Goal: Information Seeking & Learning: Learn about a topic

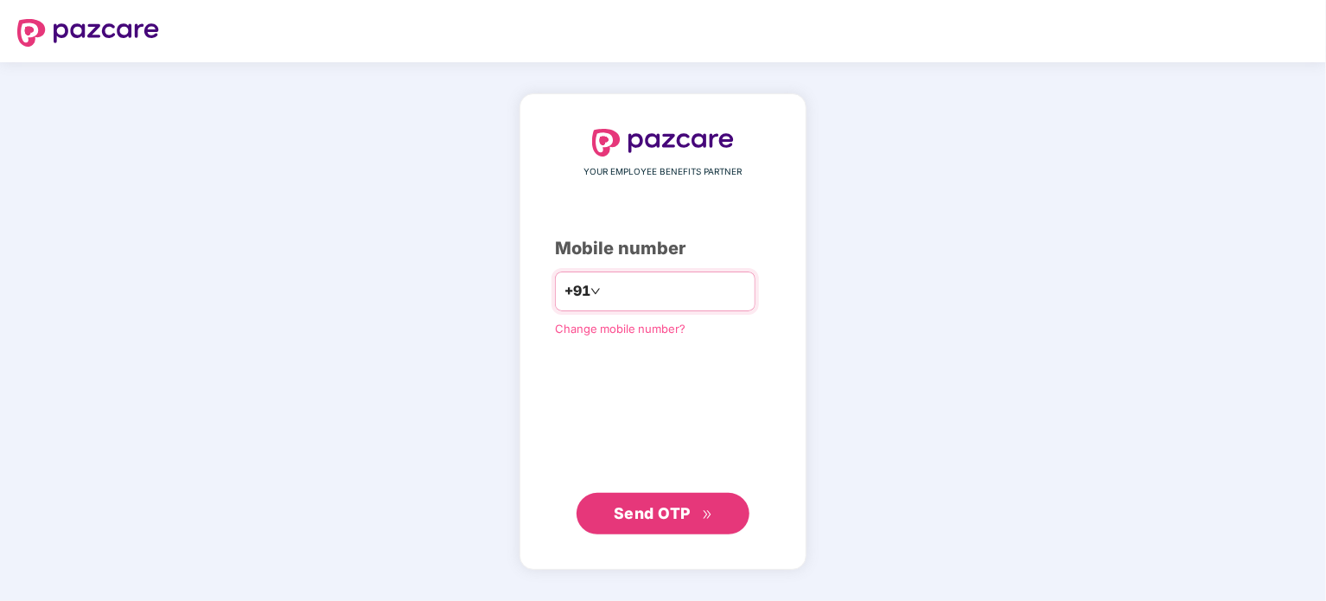
type input "**********"
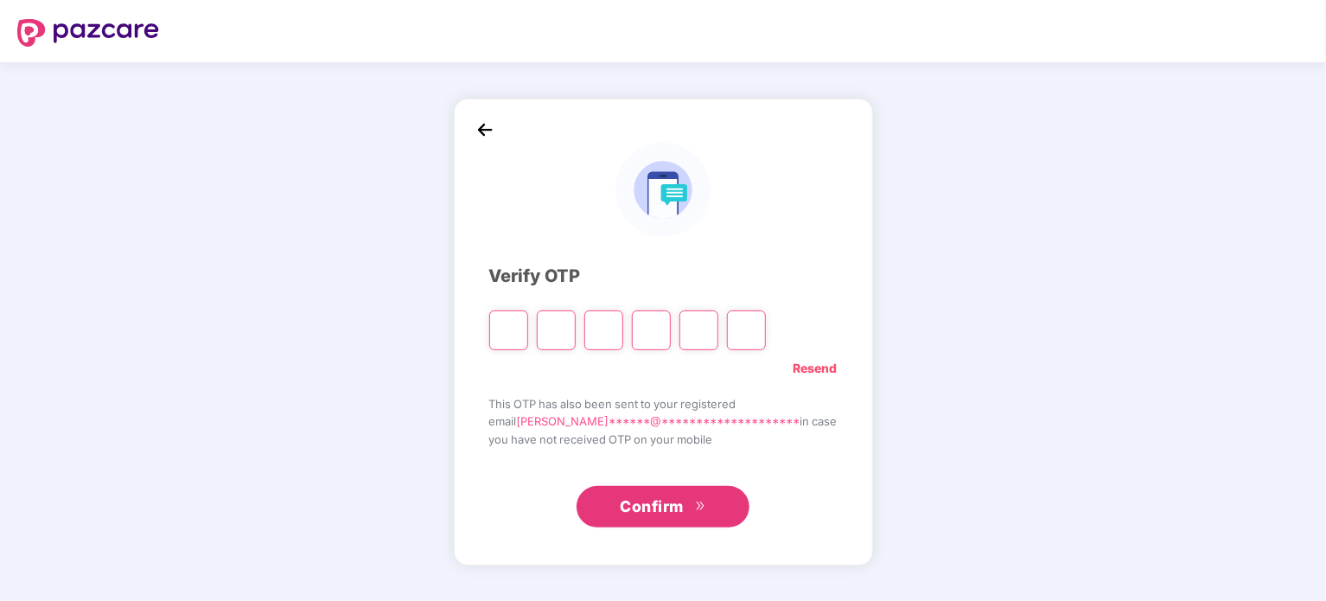
type input "*"
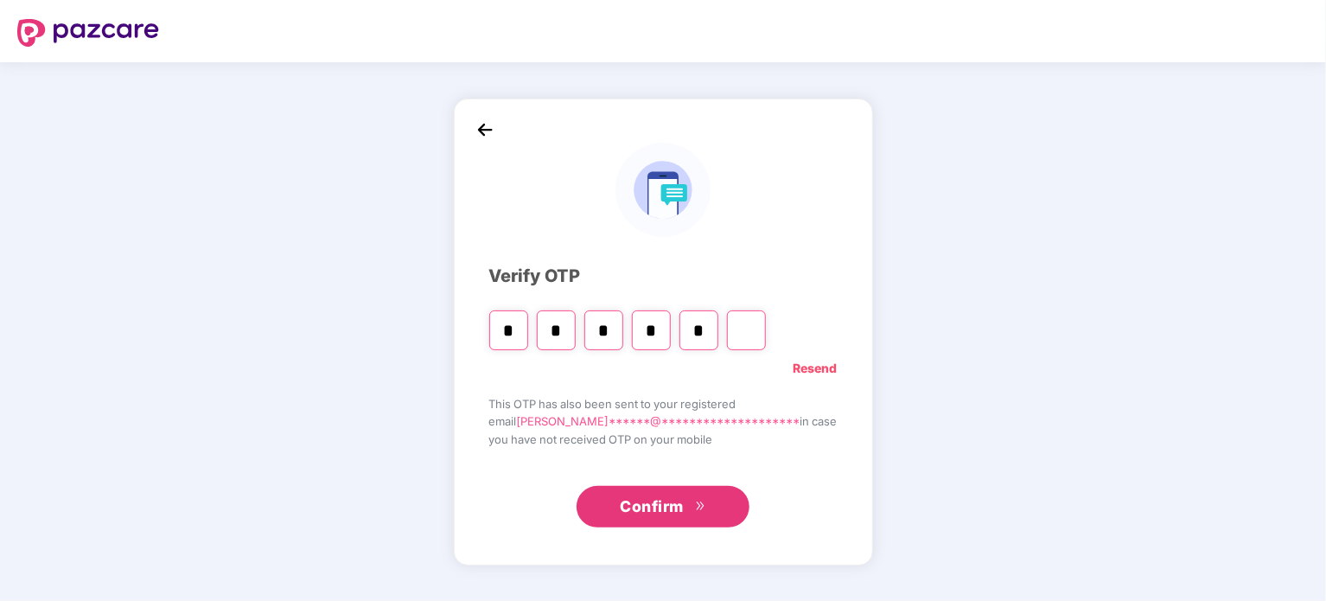
type input "*"
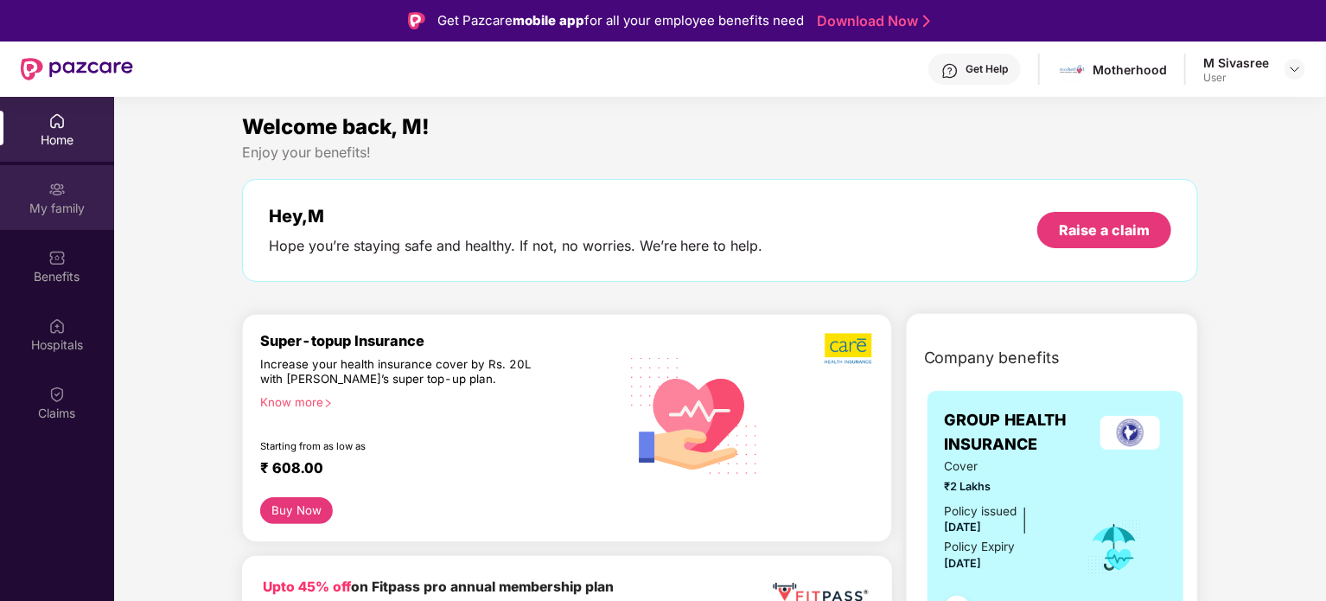
click at [67, 179] on div "My family" at bounding box center [57, 197] width 114 height 65
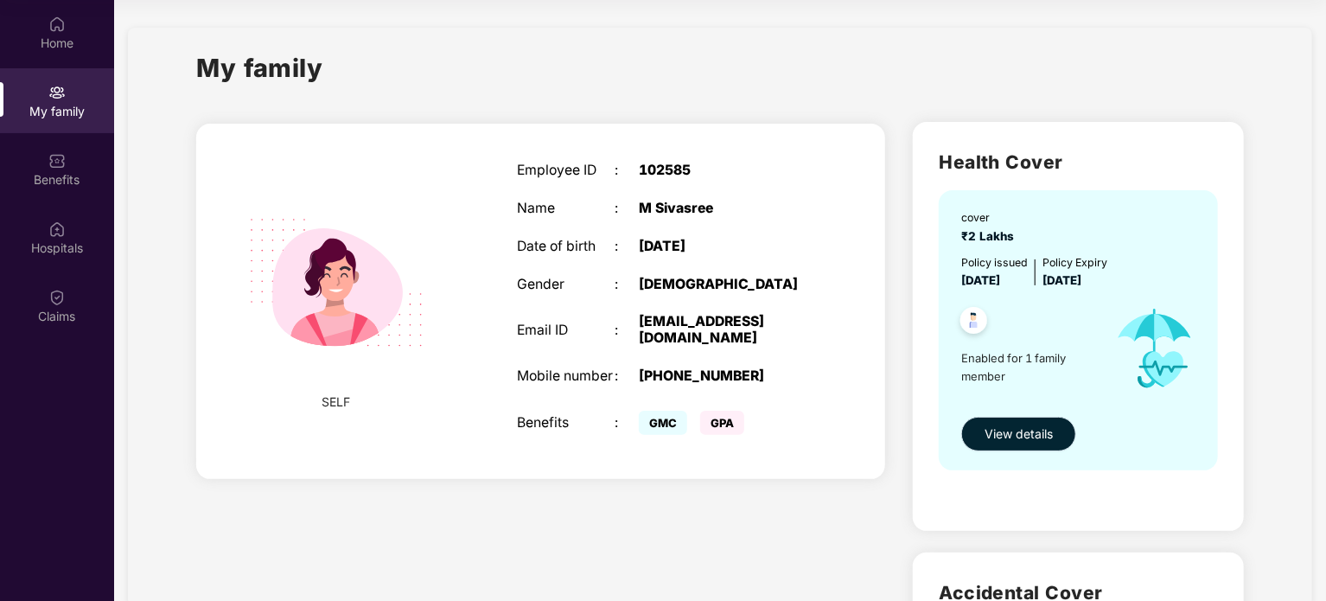
click at [978, 428] on button "View details" at bounding box center [1018, 434] width 115 height 35
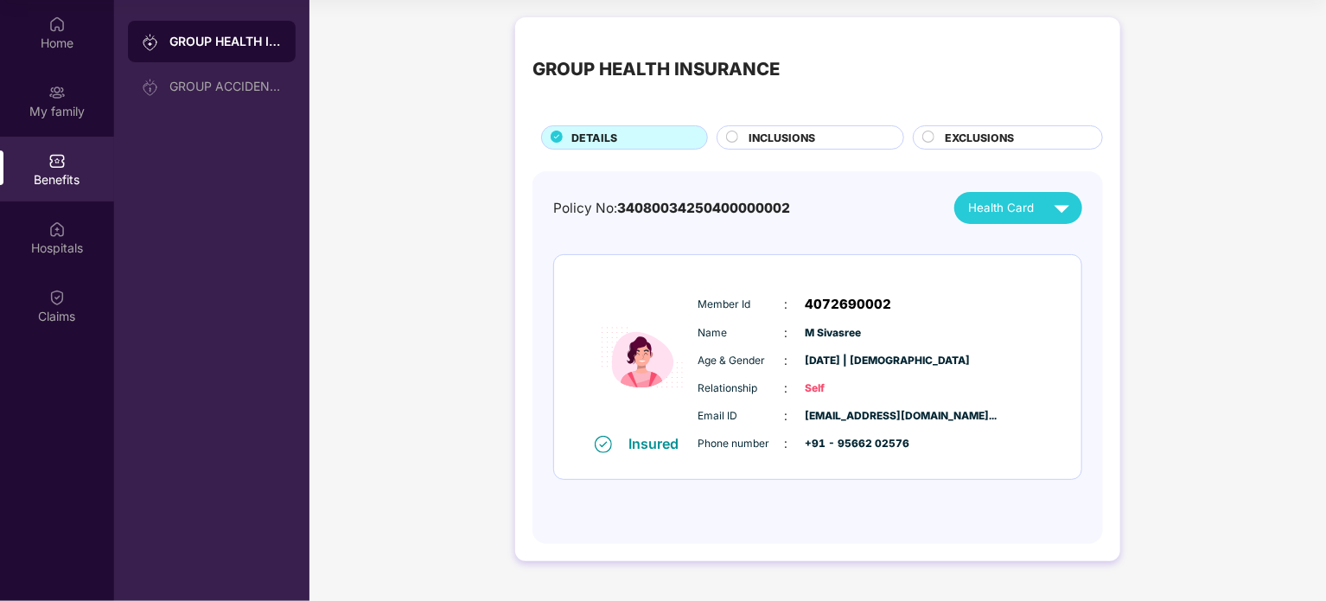
click at [768, 132] on span "INCLUSIONS" at bounding box center [782, 138] width 67 height 16
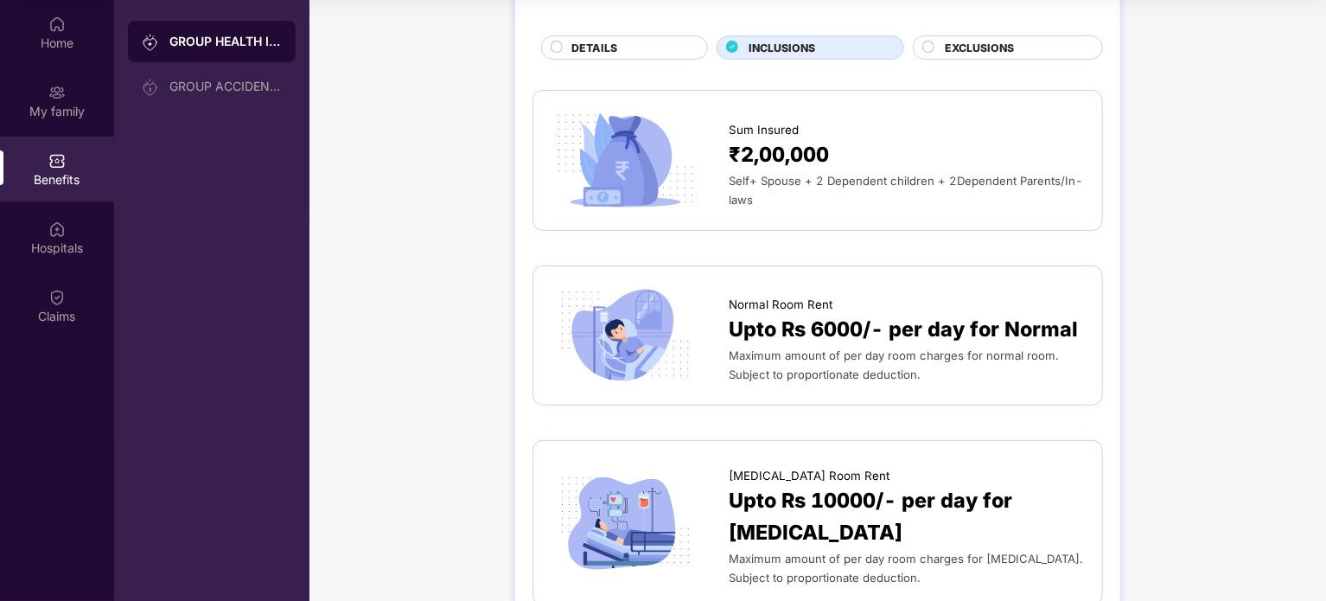
scroll to position [97, 0]
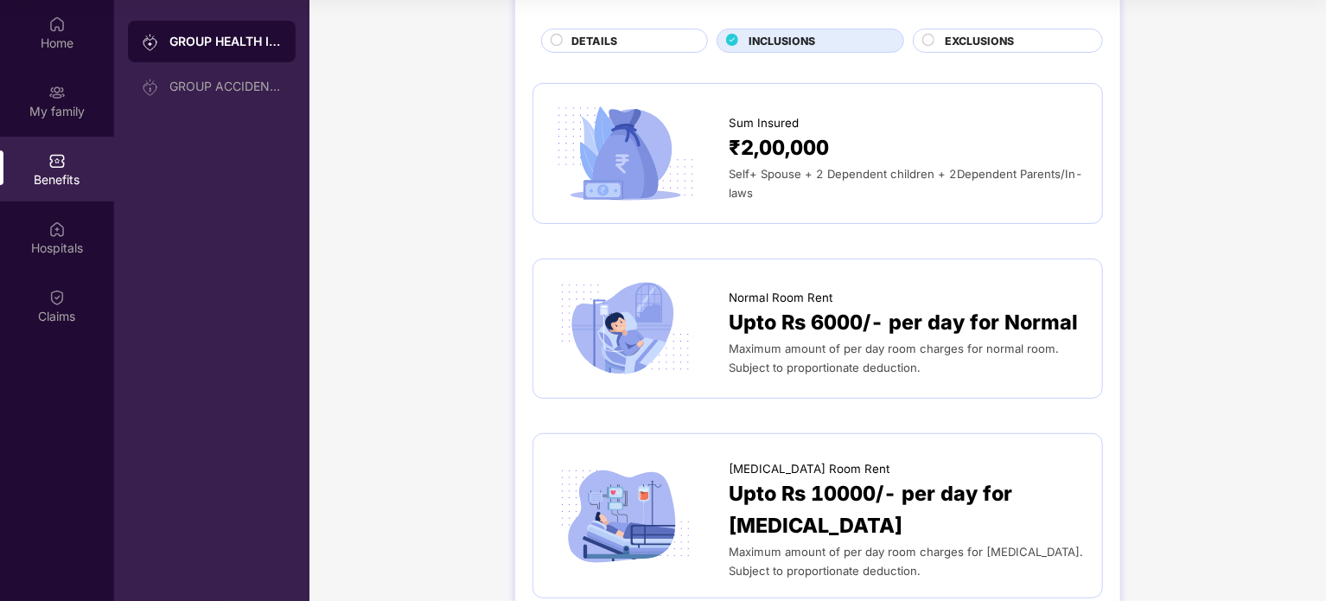
click at [781, 181] on div "Self+ Spouse + 2 Dependent children + 2Dependent Parents/In- laws" at bounding box center [907, 183] width 356 height 38
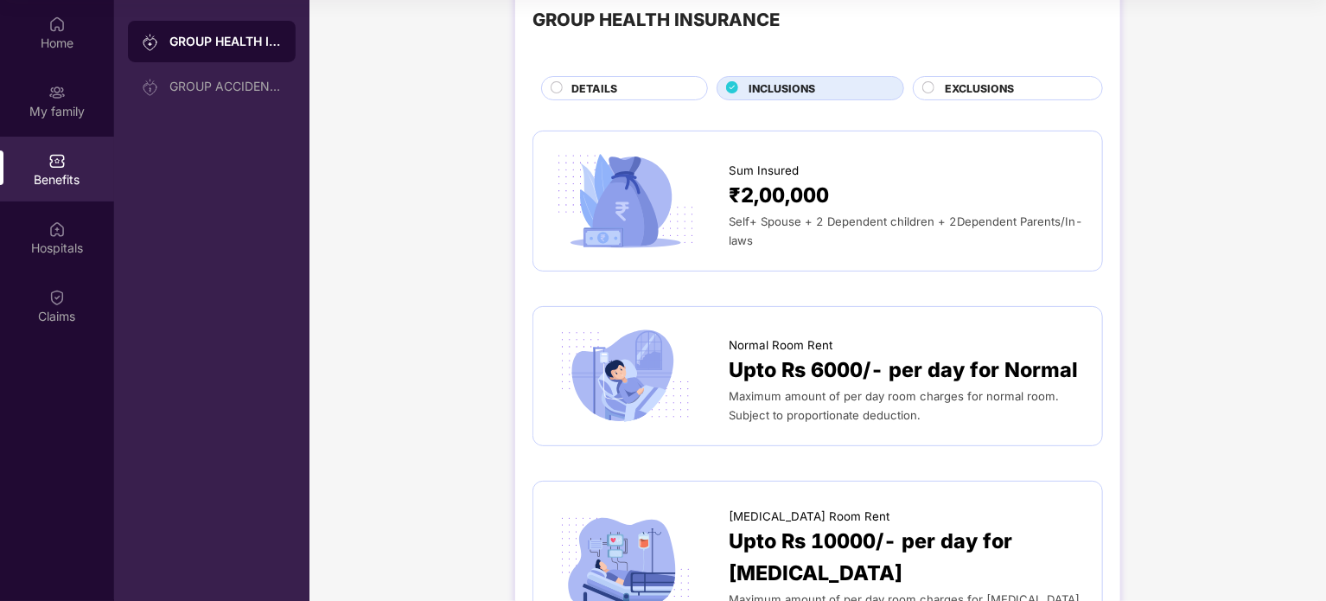
scroll to position [0, 0]
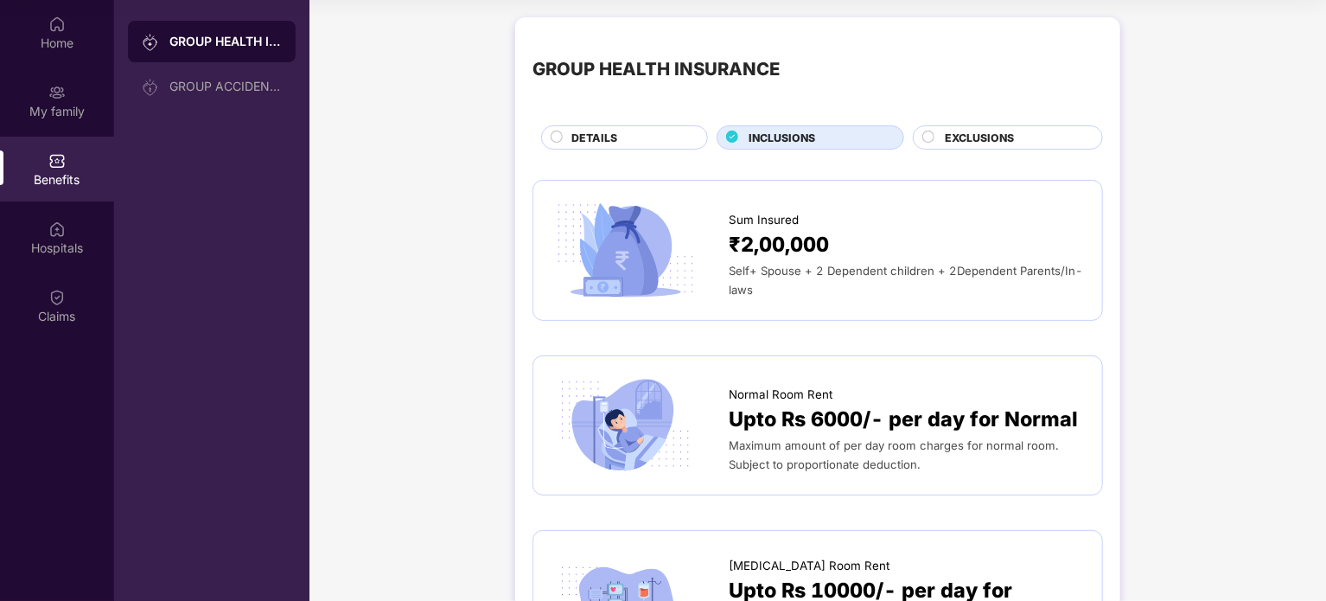
click at [1011, 144] on span "EXCLUSIONS" at bounding box center [979, 138] width 69 height 16
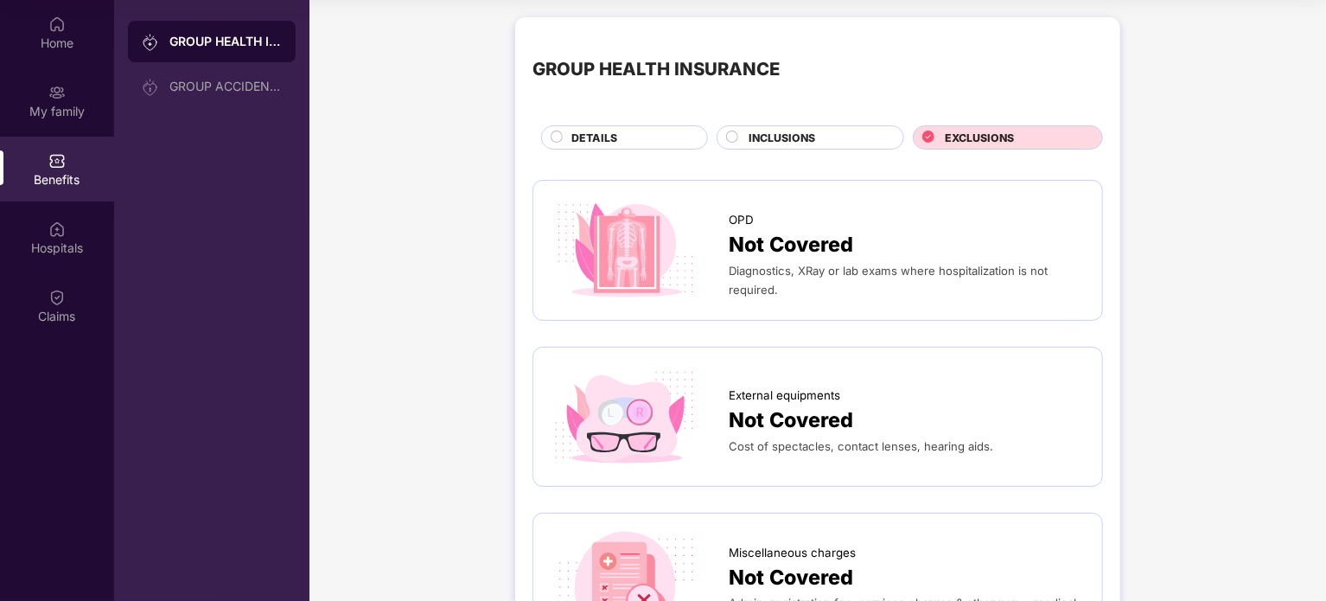
click at [809, 136] on span "INCLUSIONS" at bounding box center [782, 138] width 67 height 16
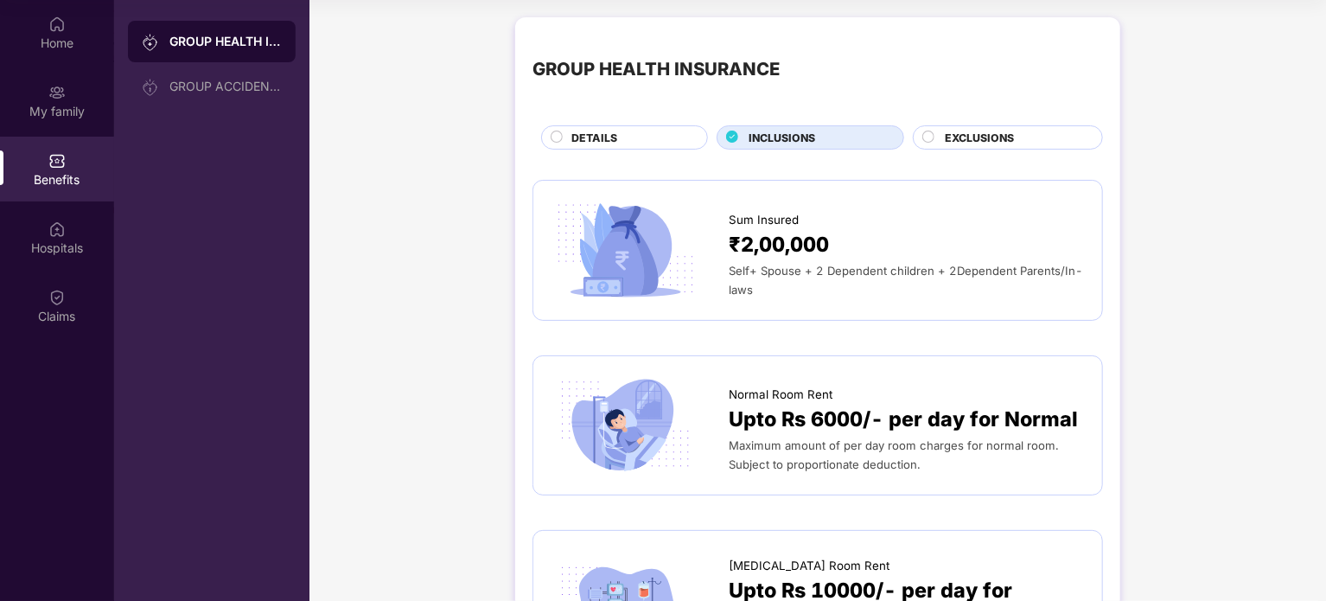
click at [615, 134] on div "DETAILS" at bounding box center [631, 139] width 136 height 19
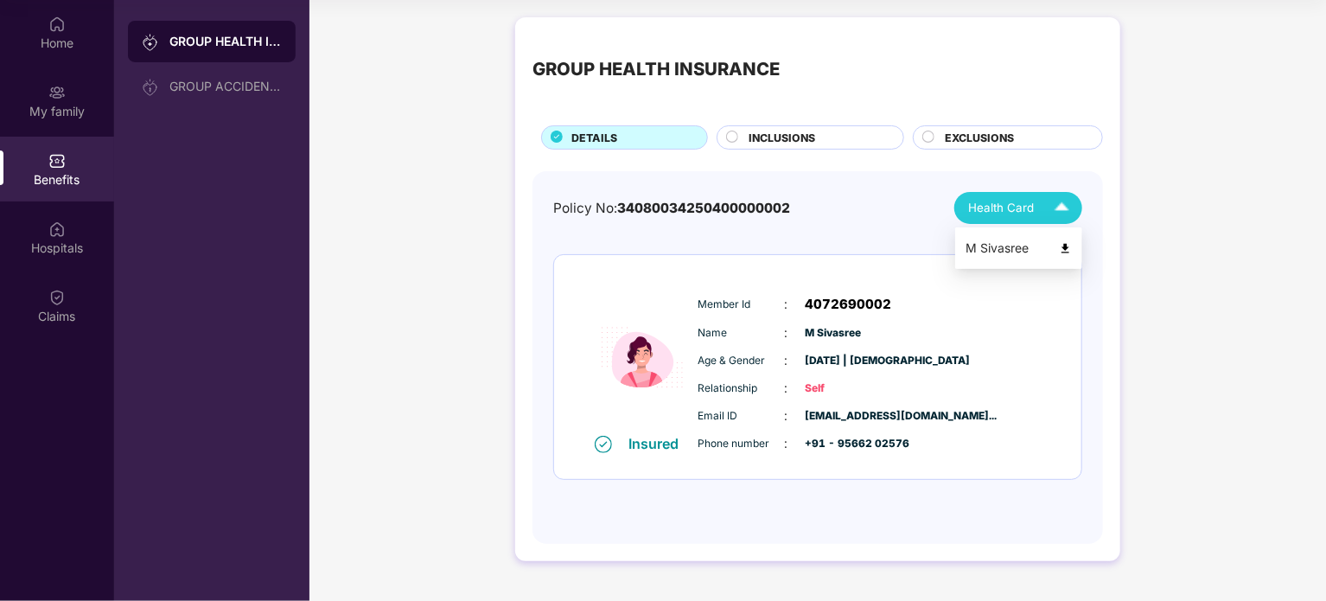
click at [1023, 217] on span "Health Card" at bounding box center [1001, 208] width 66 height 18
click at [1056, 207] on img at bounding box center [1062, 208] width 30 height 30
click at [249, 80] on div "GROUP ACCIDENTAL INSURANCE" at bounding box center [225, 87] width 112 height 14
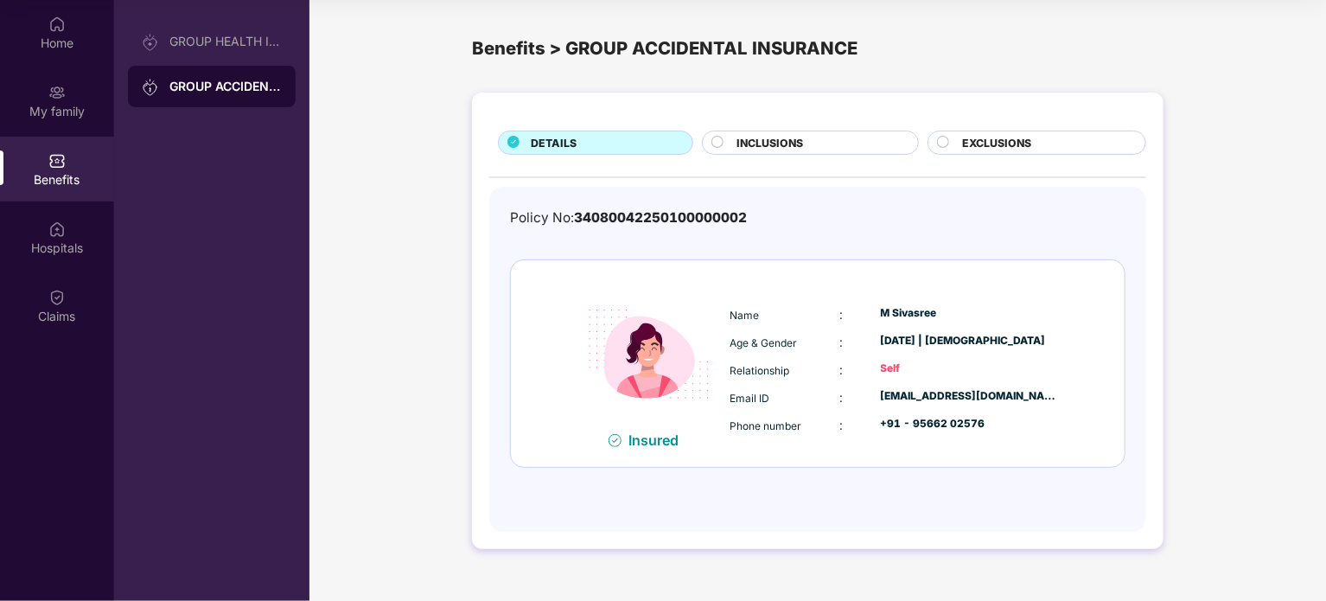
click at [787, 133] on div "INCLUSIONS" at bounding box center [810, 143] width 216 height 24
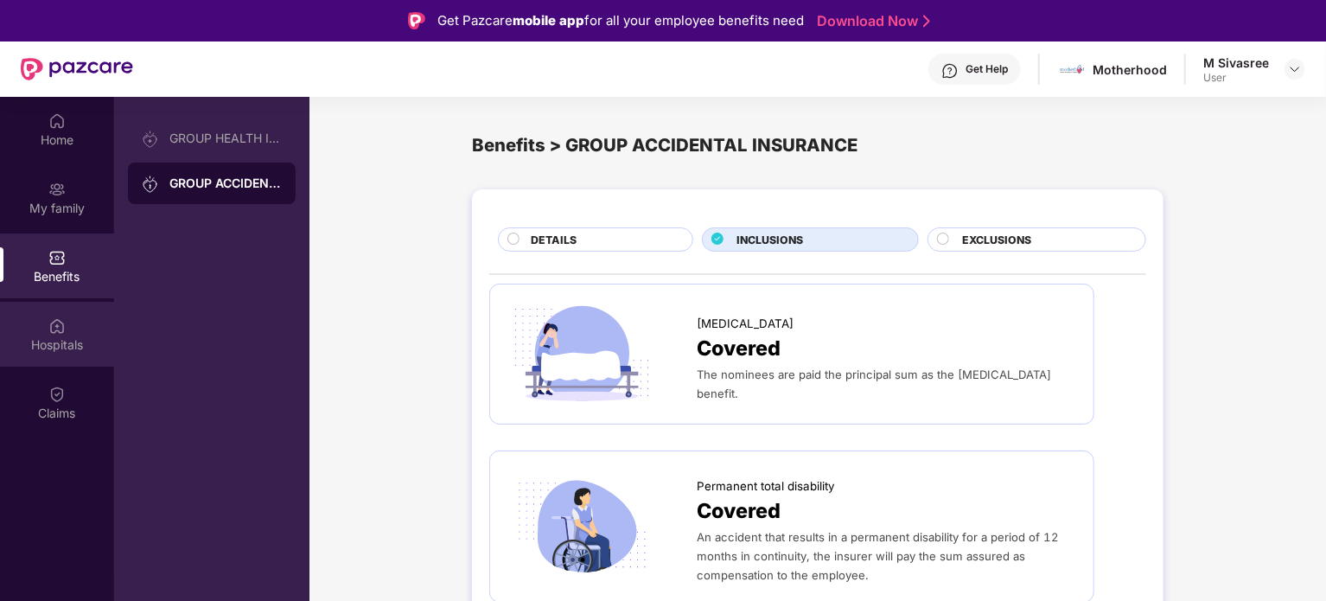
click at [54, 338] on div "Hospitals" at bounding box center [57, 344] width 114 height 17
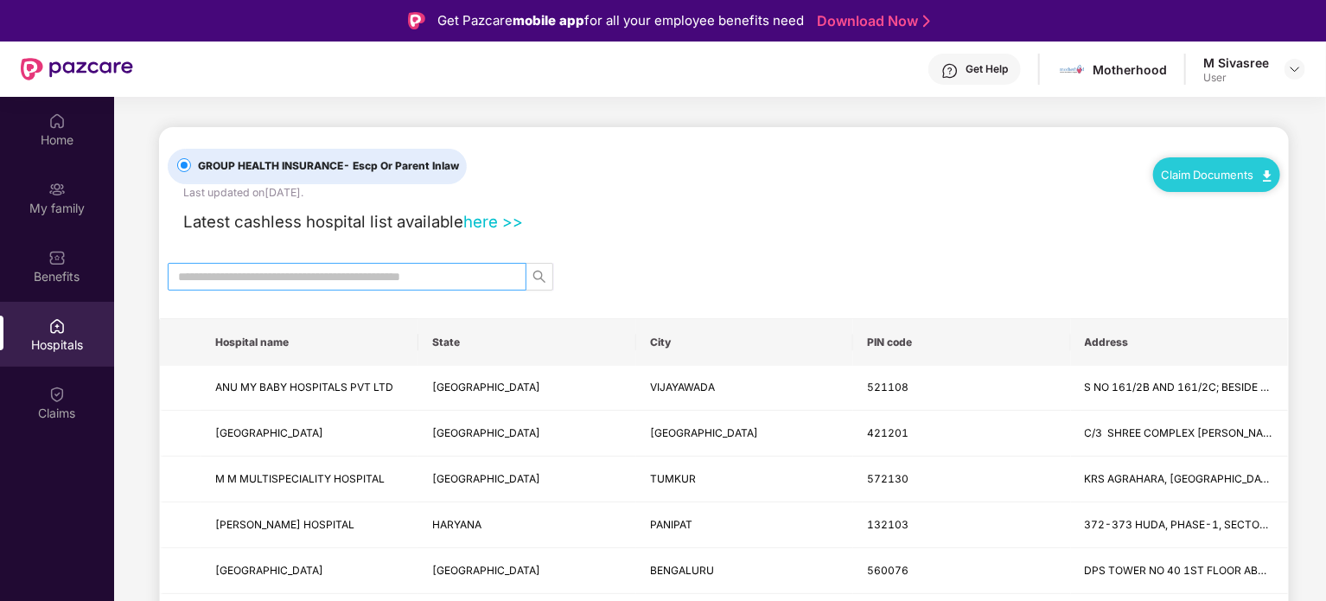
click at [459, 272] on input "text" at bounding box center [340, 276] width 324 height 19
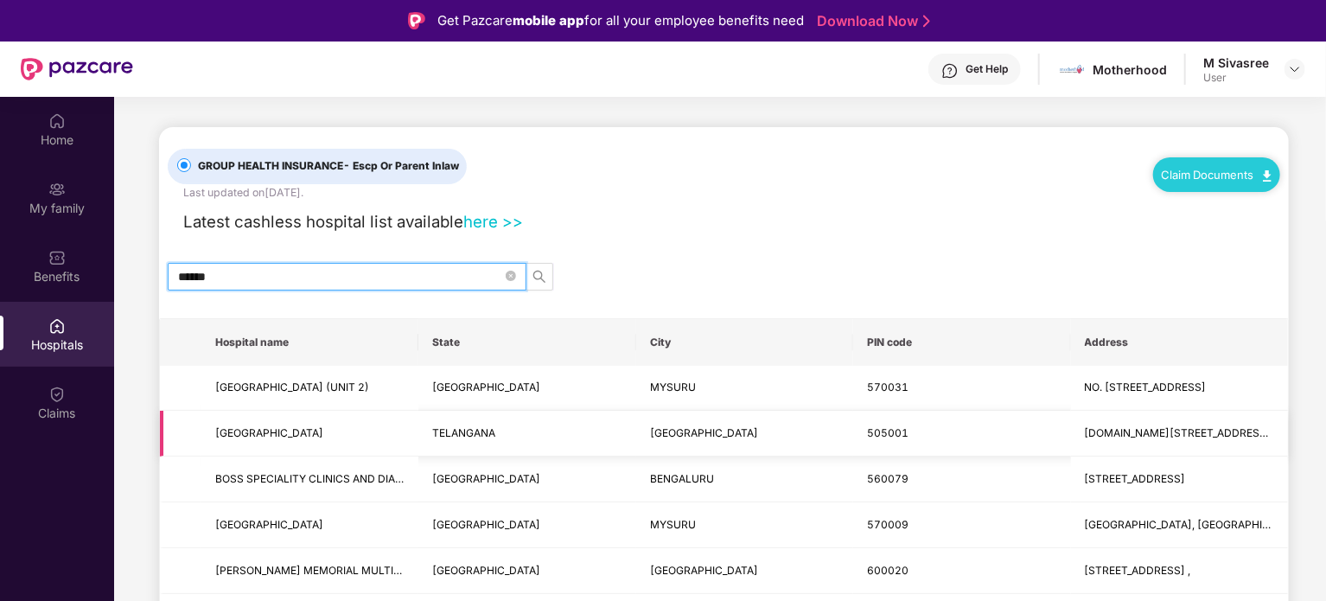
scroll to position [94, 0]
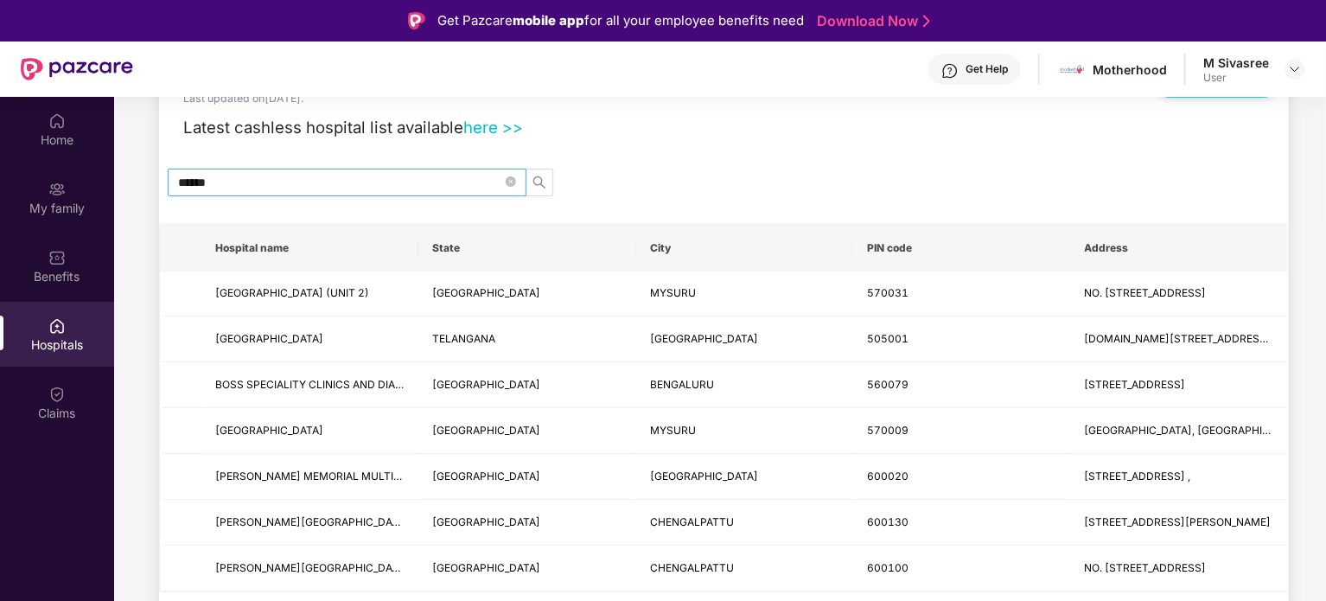
click at [295, 183] on input "******" at bounding box center [340, 182] width 324 height 19
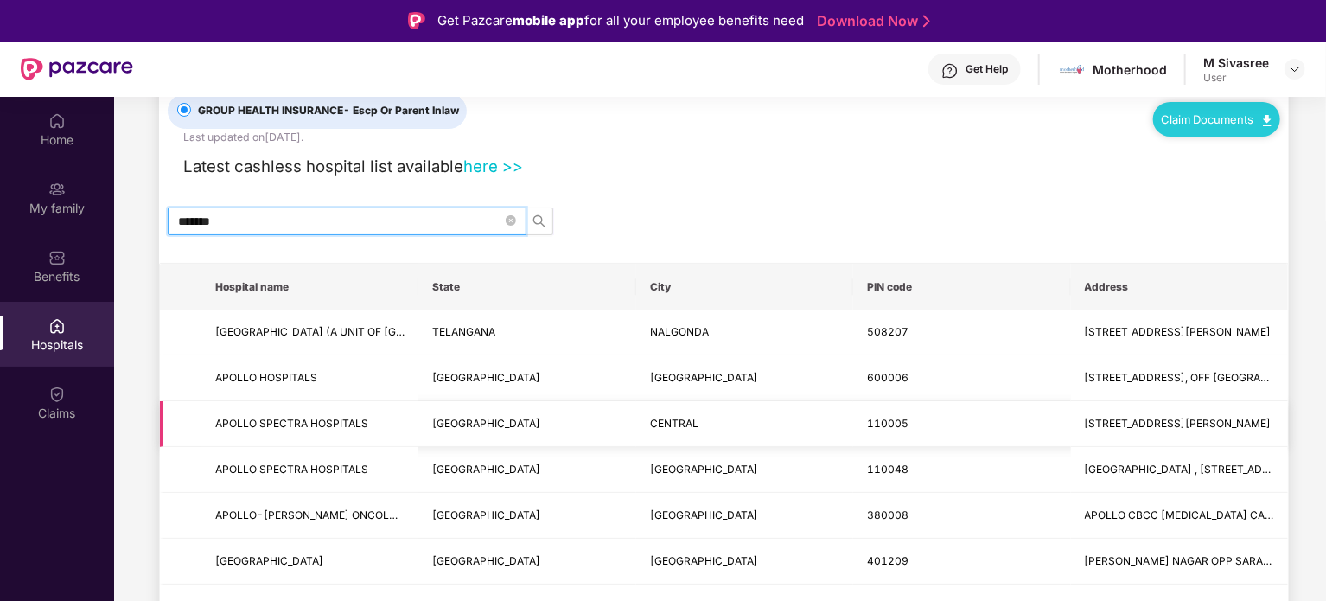
scroll to position [0, 0]
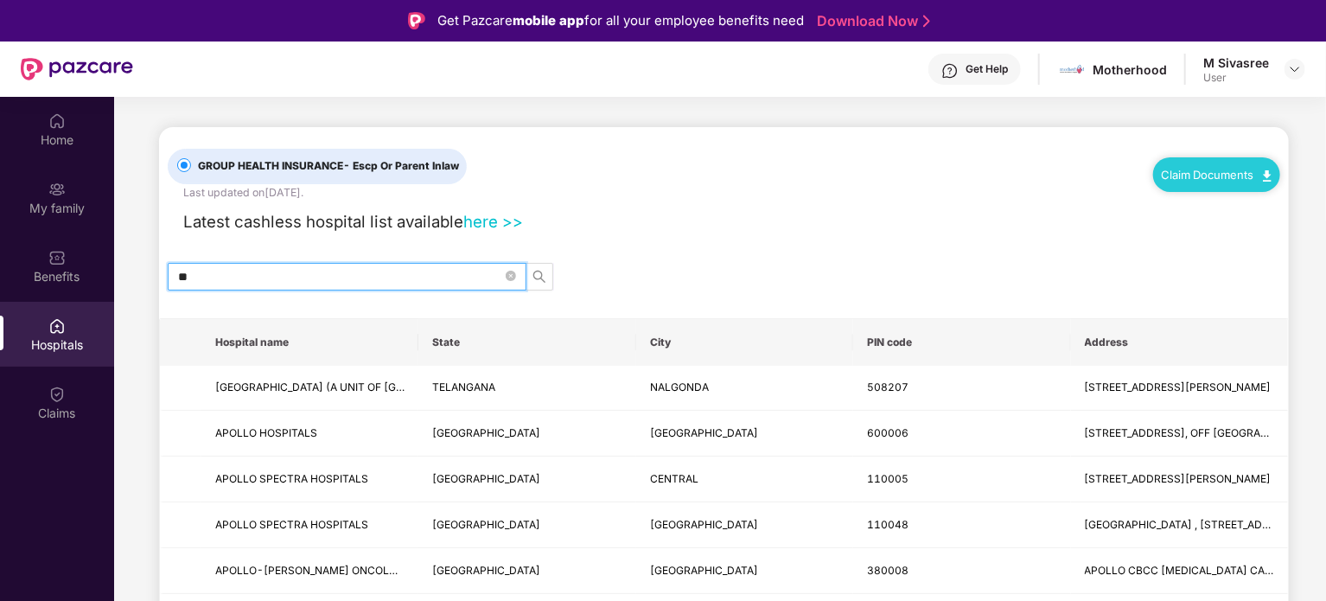
type input "*"
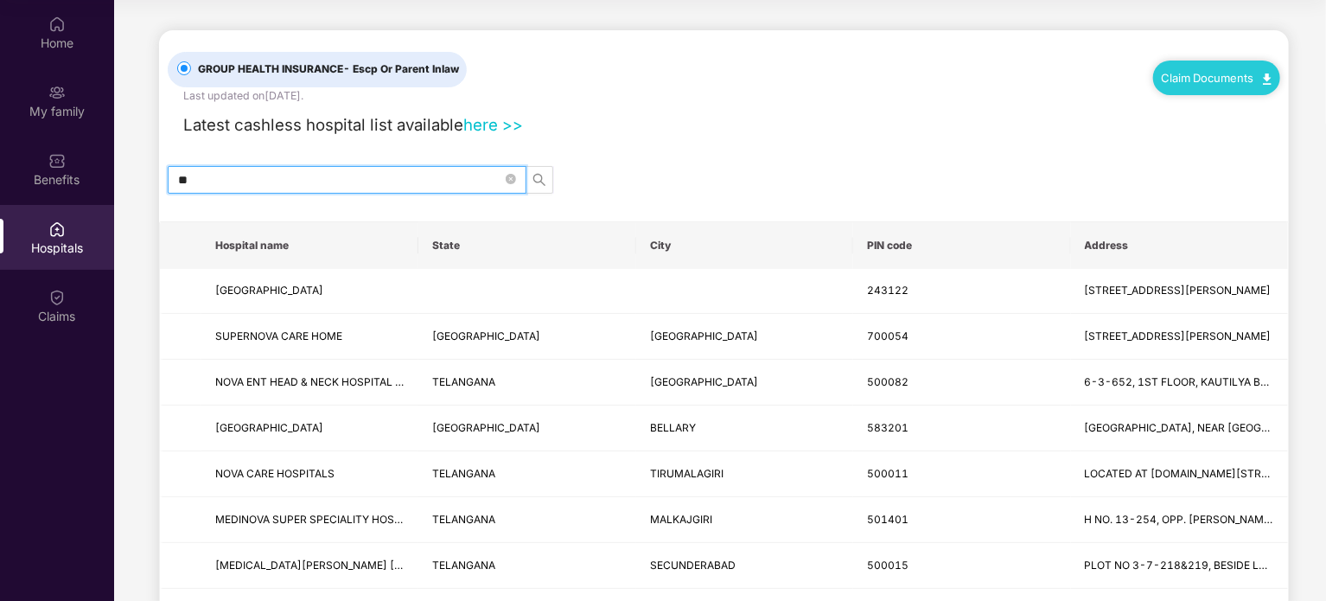
type input "*"
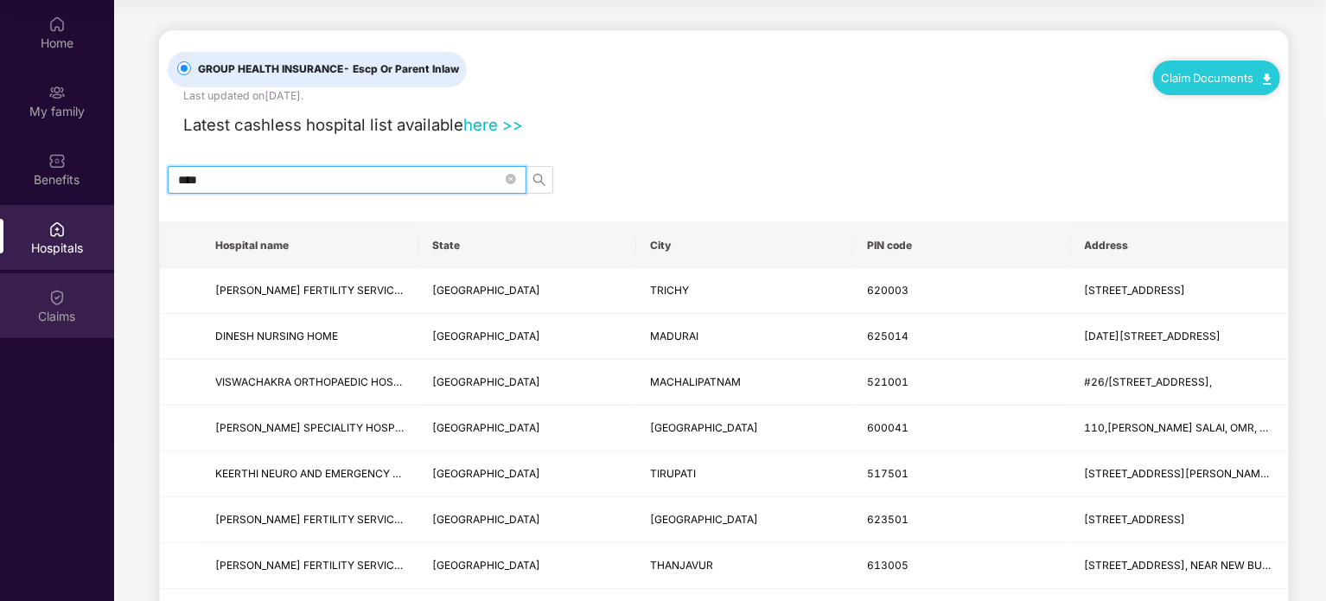
type input "****"
click at [59, 309] on div "Claims" at bounding box center [57, 316] width 114 height 17
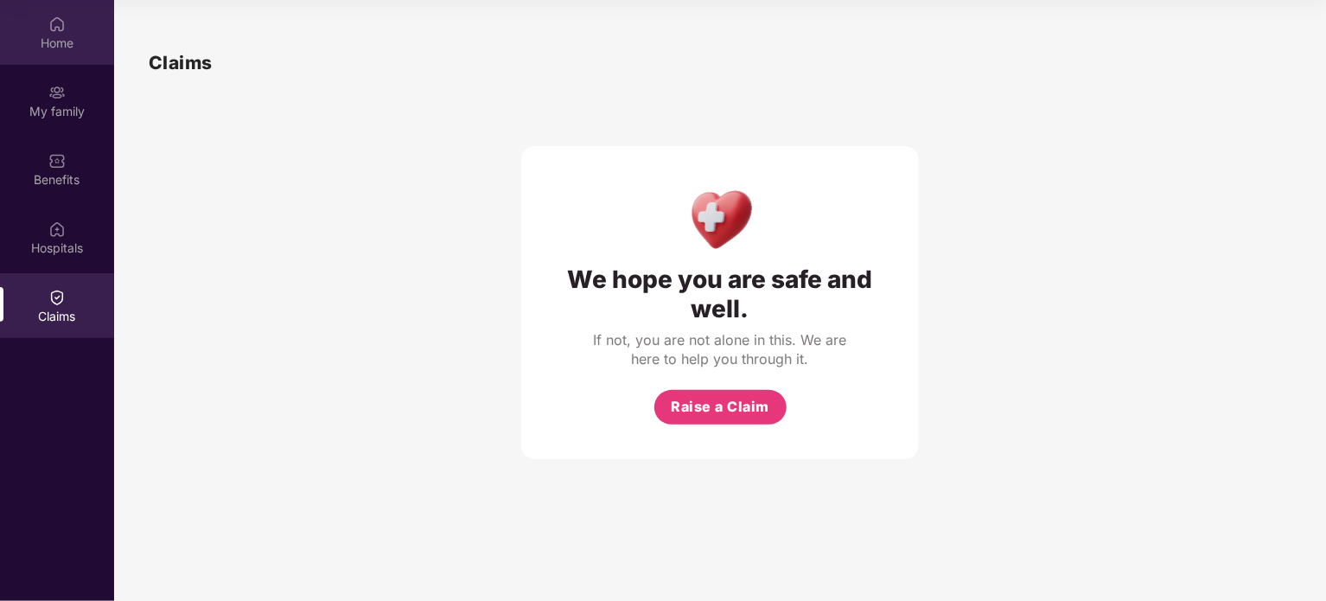
click at [66, 39] on div "Home" at bounding box center [57, 43] width 114 height 17
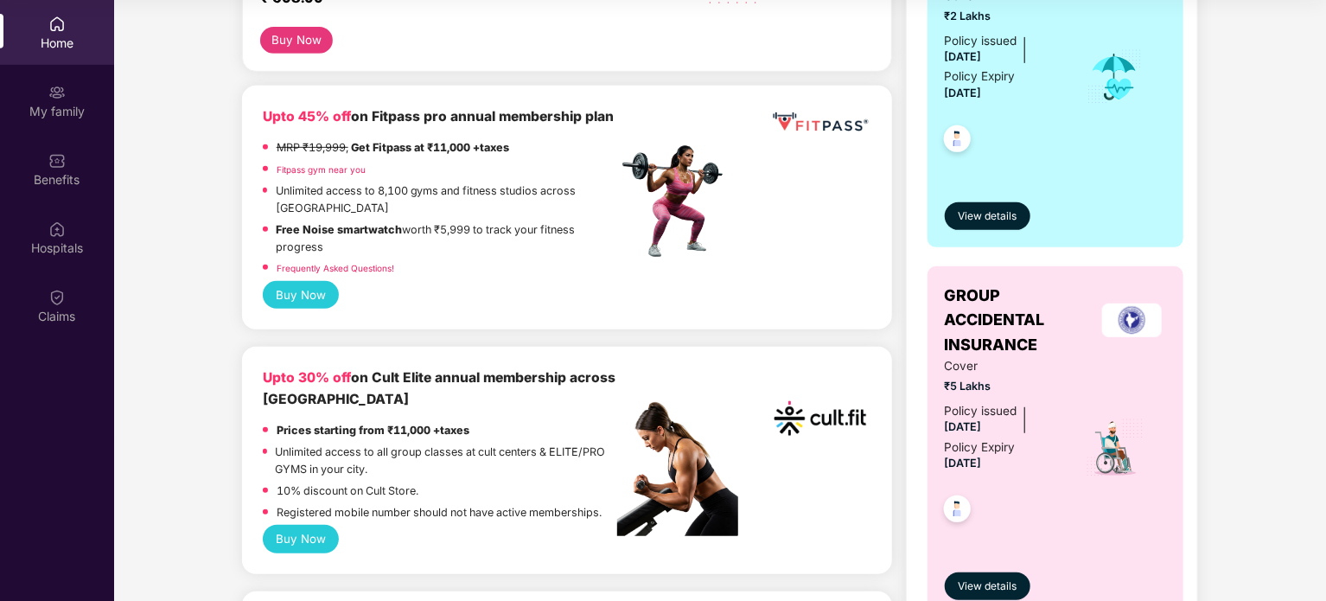
scroll to position [368, 0]
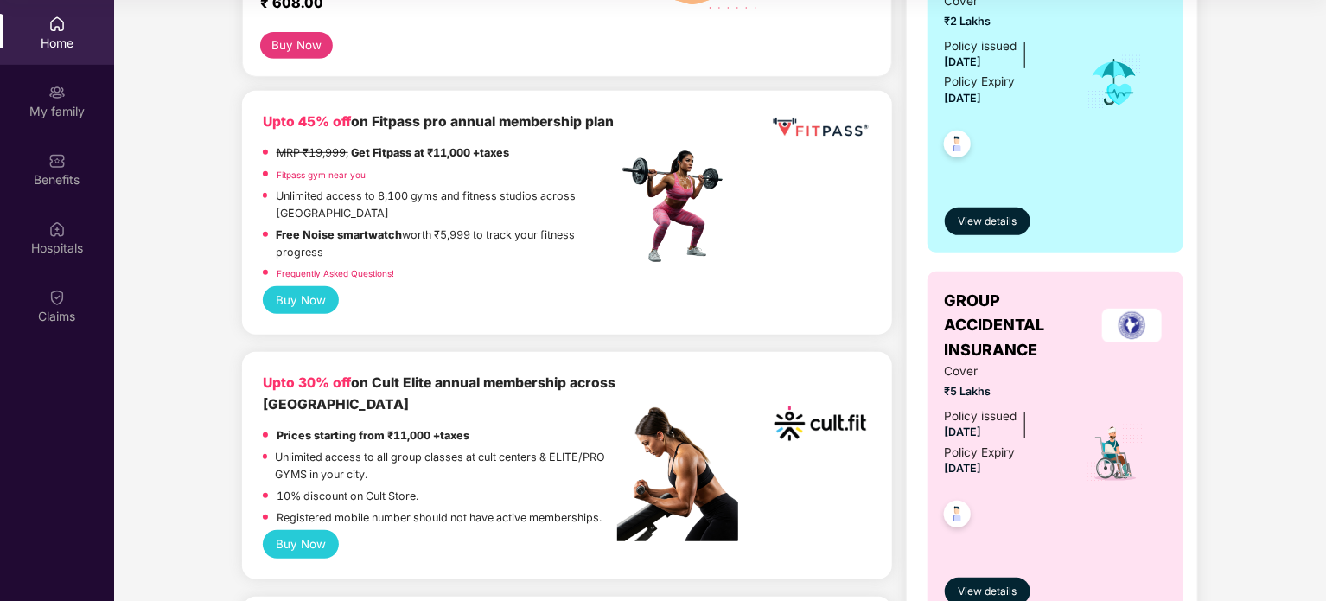
click at [335, 180] on link "Fitpass gym near you" at bounding box center [321, 174] width 89 height 10
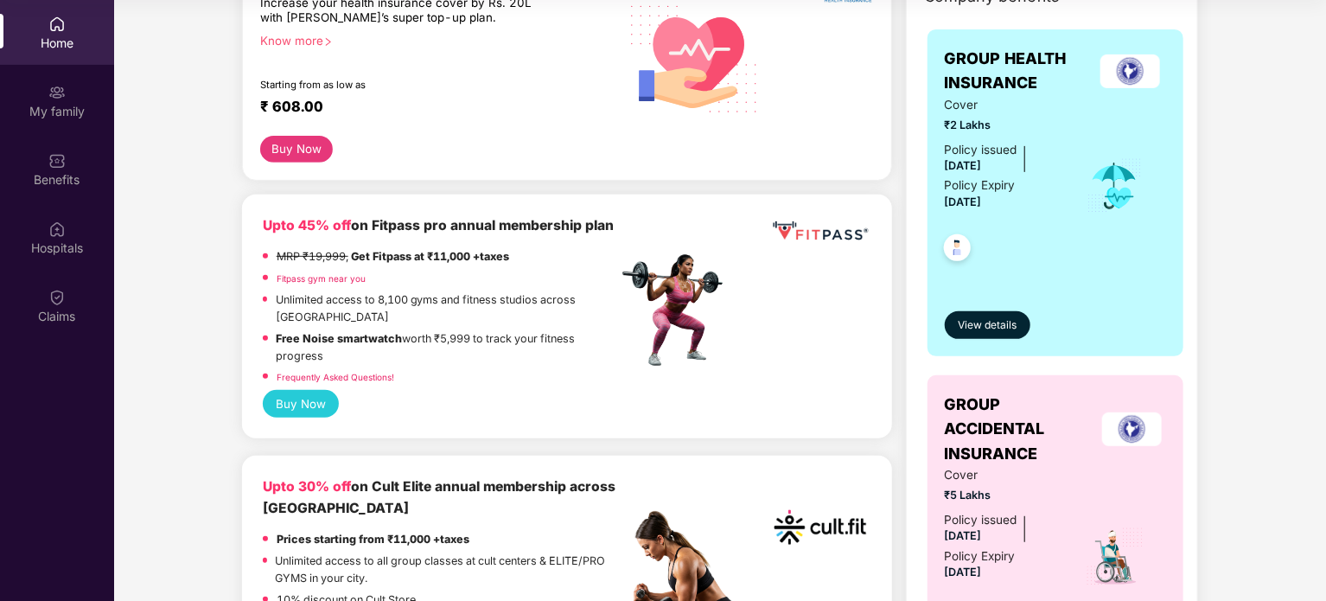
scroll to position [265, 0]
click at [312, 405] on button "Buy Now" at bounding box center [301, 403] width 77 height 28
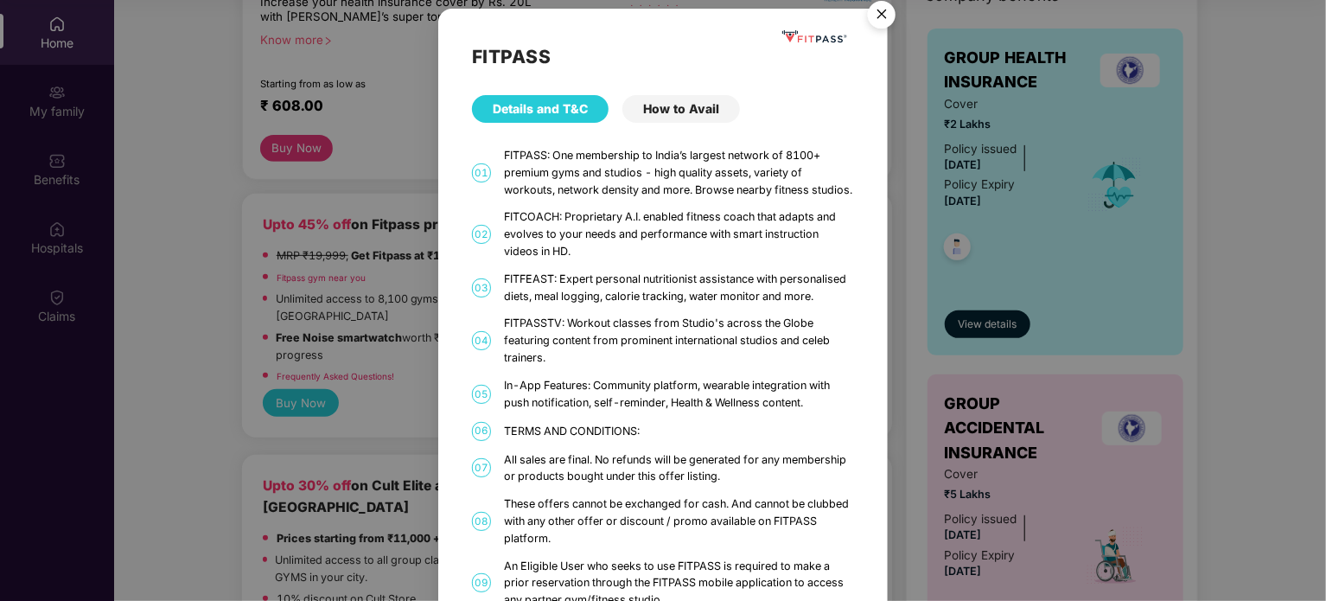
scroll to position [0, 0]
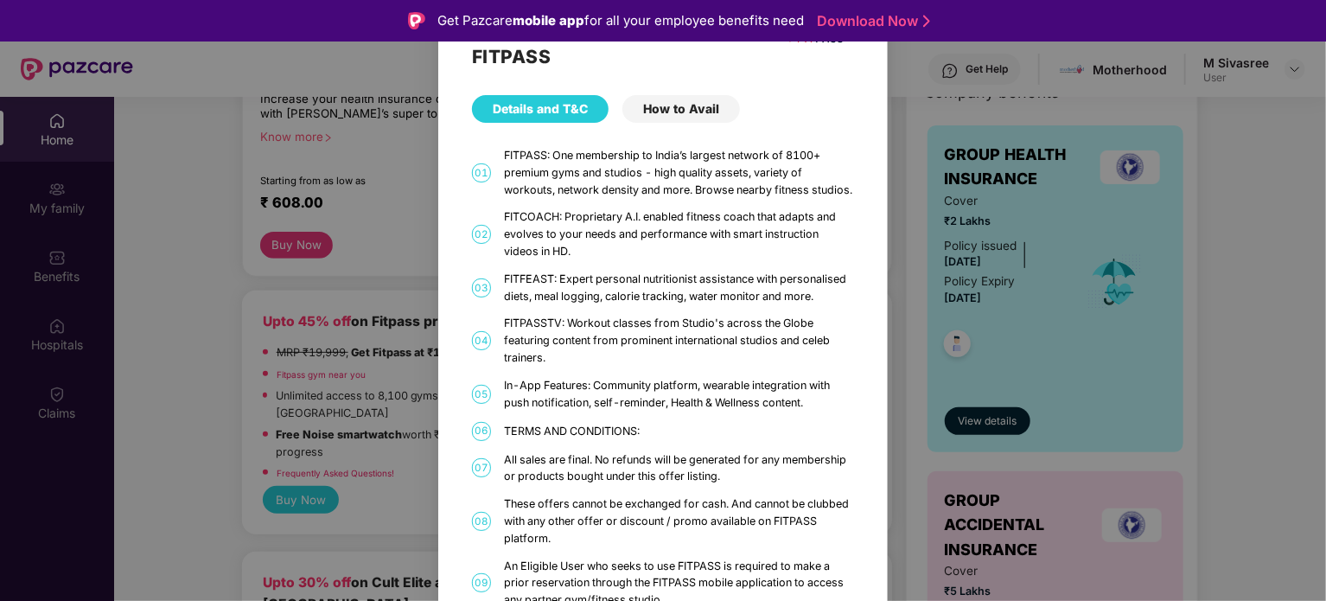
click at [910, 58] on div "FITPASS Details and T&C How to Avail 01 FITPASS: One membership to India’s larg…" at bounding box center [663, 300] width 1326 height 601
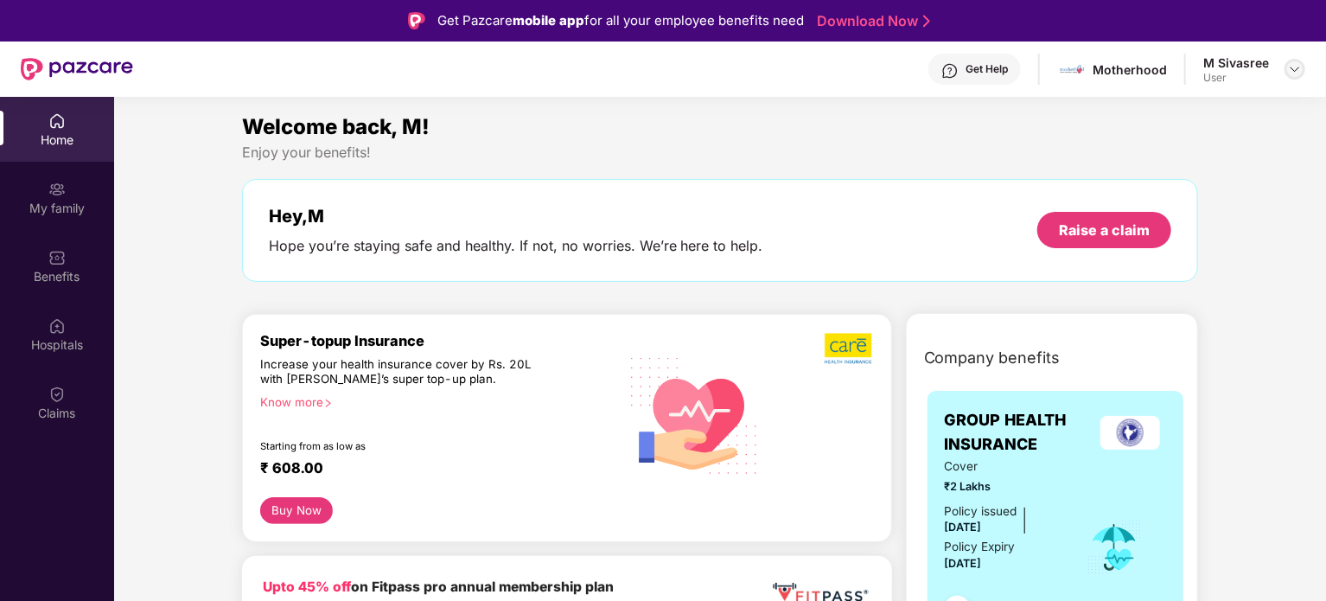
click at [1294, 75] on img at bounding box center [1295, 69] width 14 height 14
click at [831, 150] on div "Enjoy your benefits!" at bounding box center [720, 152] width 957 height 18
click at [24, 193] on div "My family" at bounding box center [57, 197] width 114 height 65
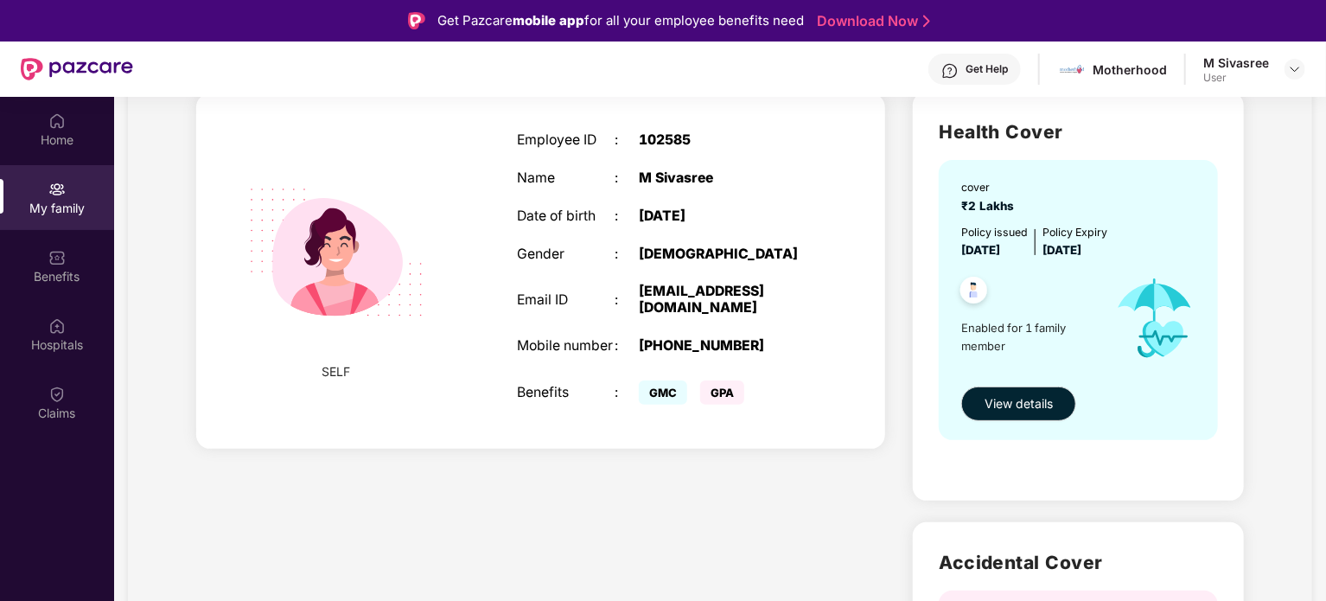
scroll to position [128, 0]
click at [1293, 73] on img at bounding box center [1295, 69] width 14 height 14
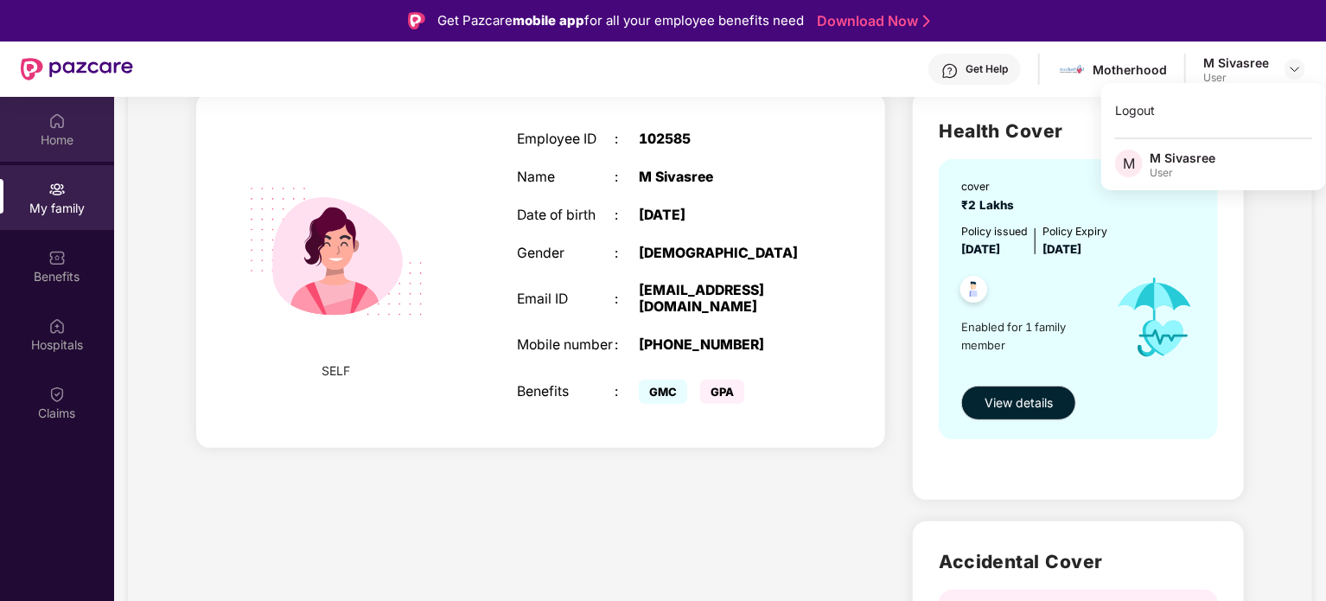
click at [52, 125] on img at bounding box center [56, 120] width 17 height 17
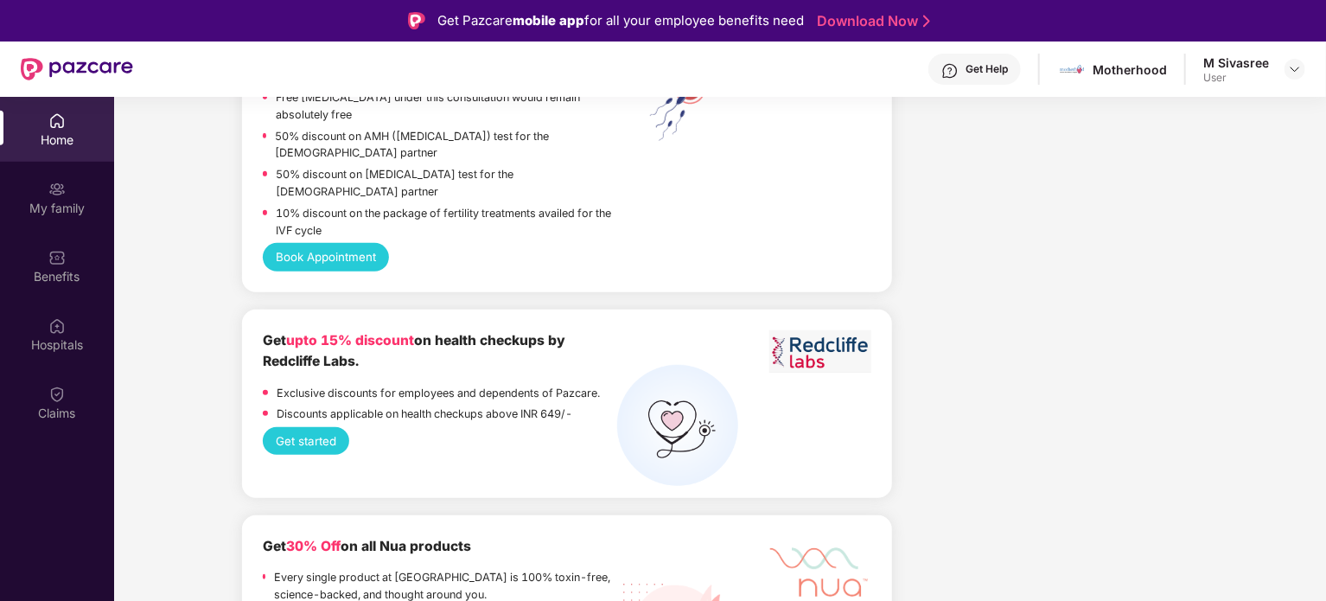
scroll to position [97, 0]
